Goal: Information Seeking & Learning: Learn about a topic

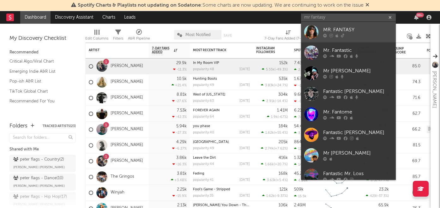
type input "mr fantasy"
click at [345, 30] on div "MR. FANTASY" at bounding box center [358, 30] width 70 height 8
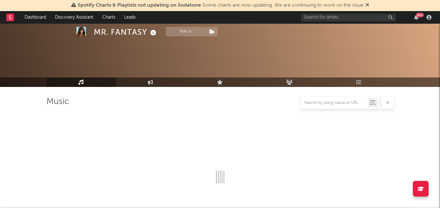
select select "1w"
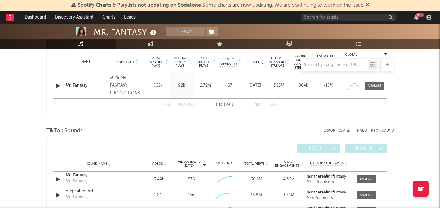
scroll to position [255, 0]
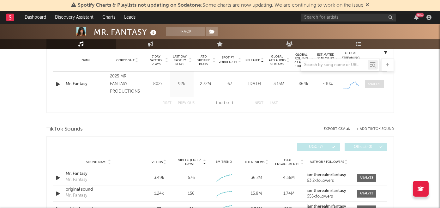
click at [372, 86] on div at bounding box center [375, 84] width 14 height 5
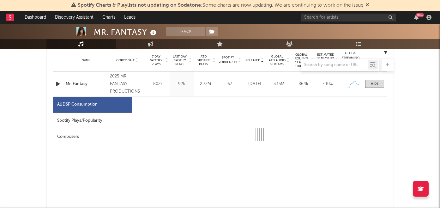
select select "1w"
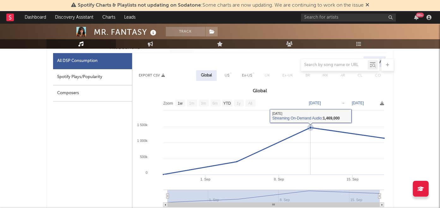
scroll to position [260, 0]
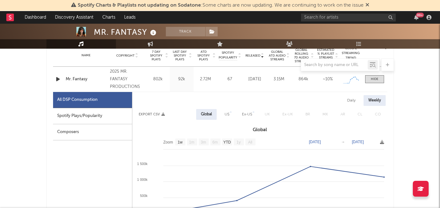
click at [227, 113] on div "US" at bounding box center [227, 115] width 5 height 8
select select "1w"
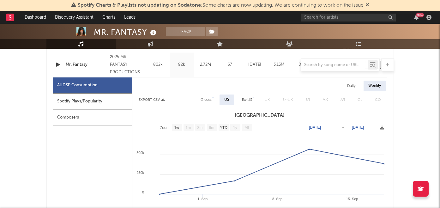
scroll to position [297, 0]
